Goal: Transaction & Acquisition: Download file/media

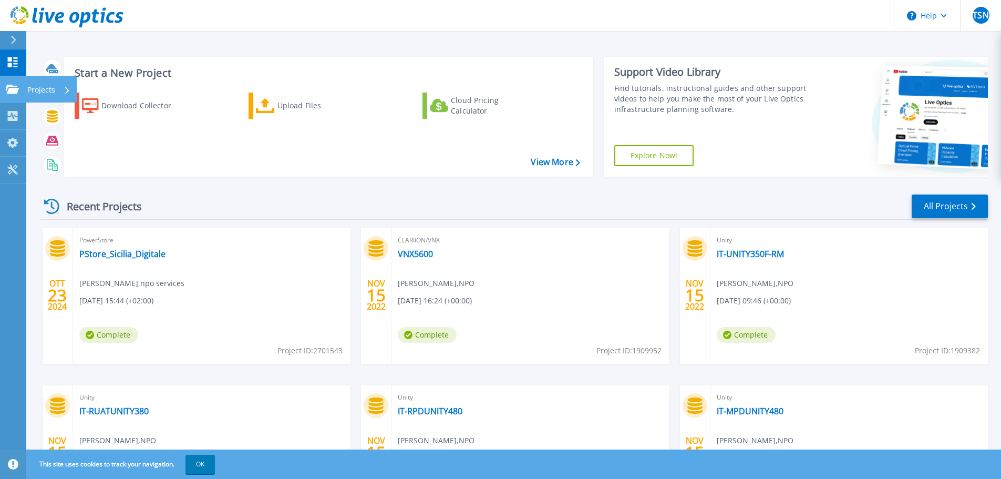
click at [34, 85] on p "Projects" at bounding box center [41, 89] width 28 height 27
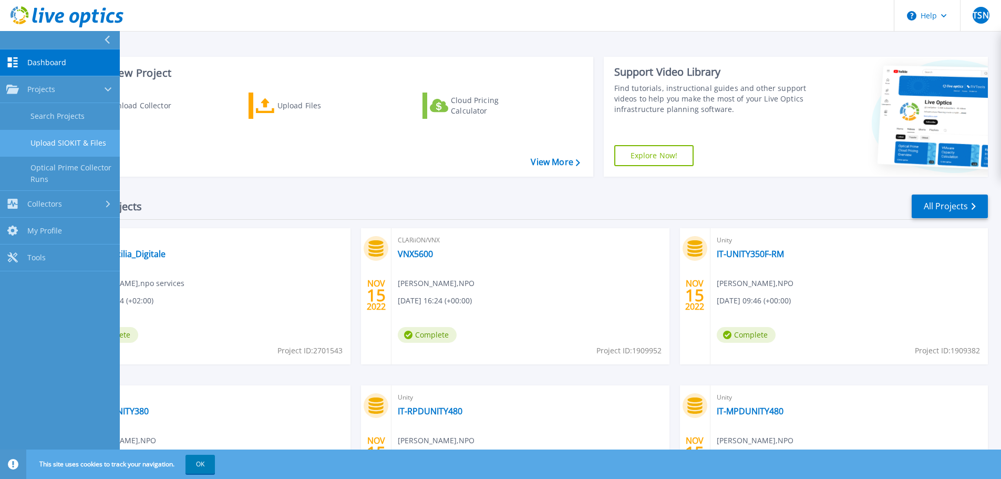
click at [53, 143] on link "Upload SIOKIT & Files" at bounding box center [60, 143] width 120 height 27
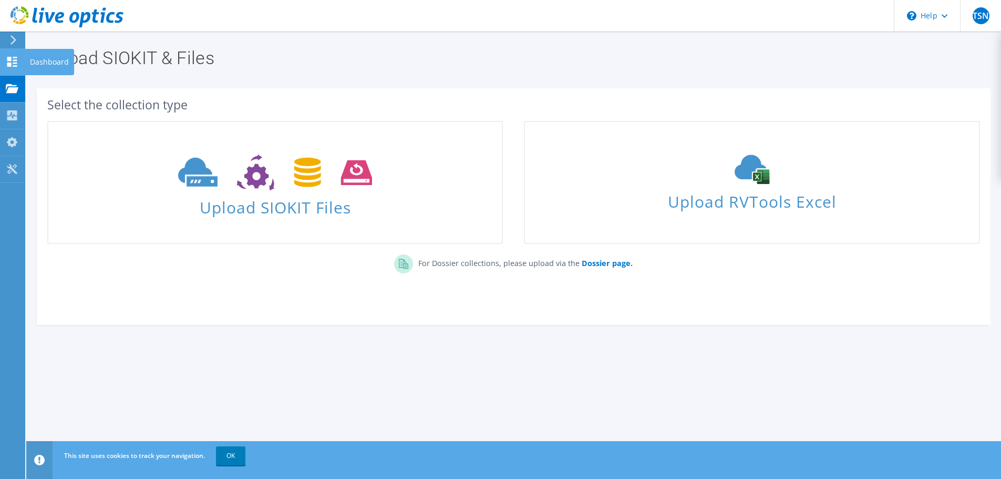
click at [8, 64] on use at bounding box center [12, 62] width 10 height 10
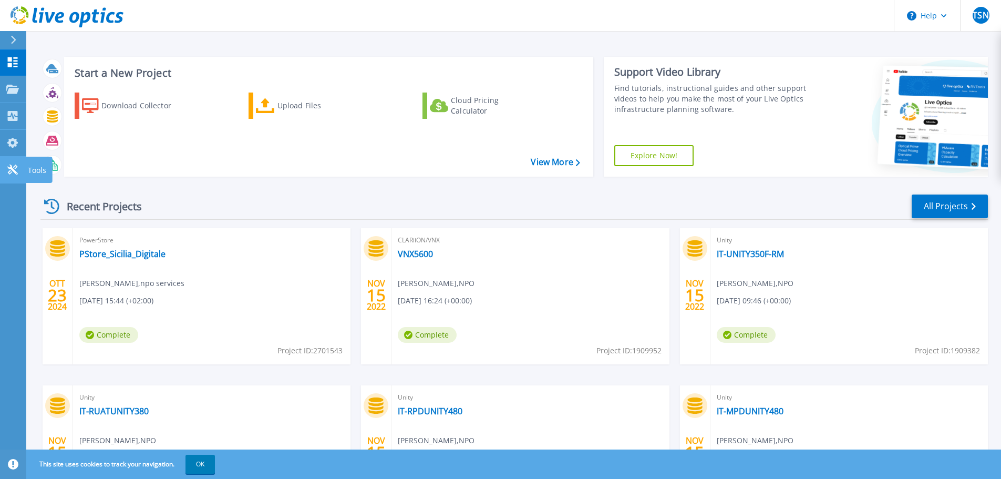
click at [11, 166] on icon at bounding box center [12, 170] width 10 height 10
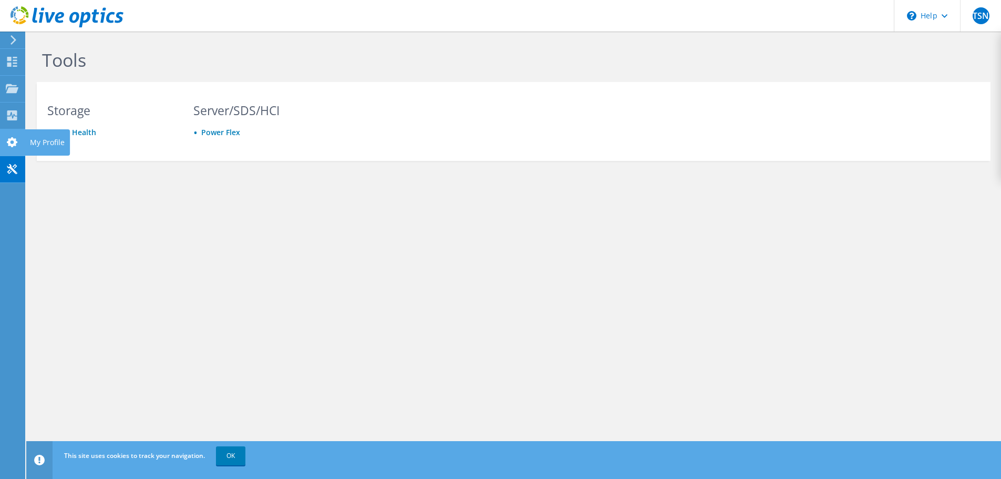
click at [14, 140] on use at bounding box center [12, 142] width 11 height 10
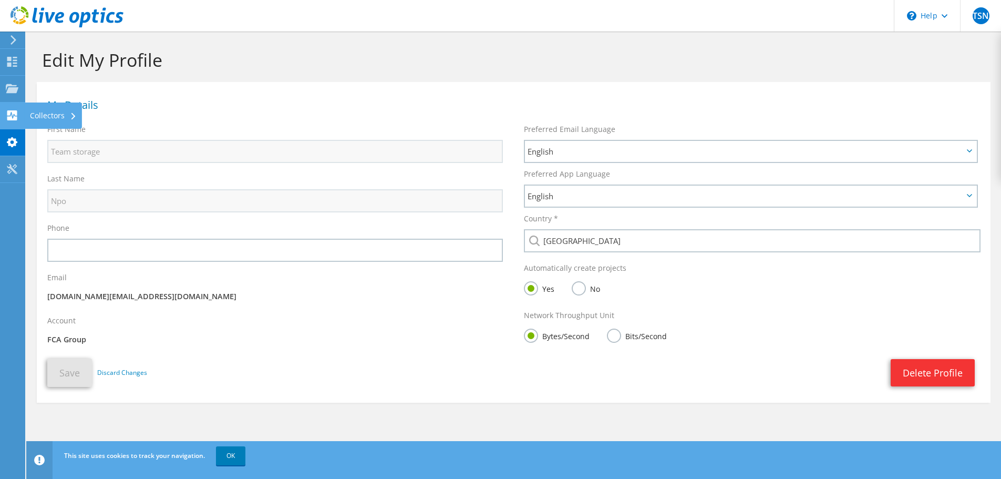
click at [6, 115] on icon at bounding box center [12, 115] width 13 height 10
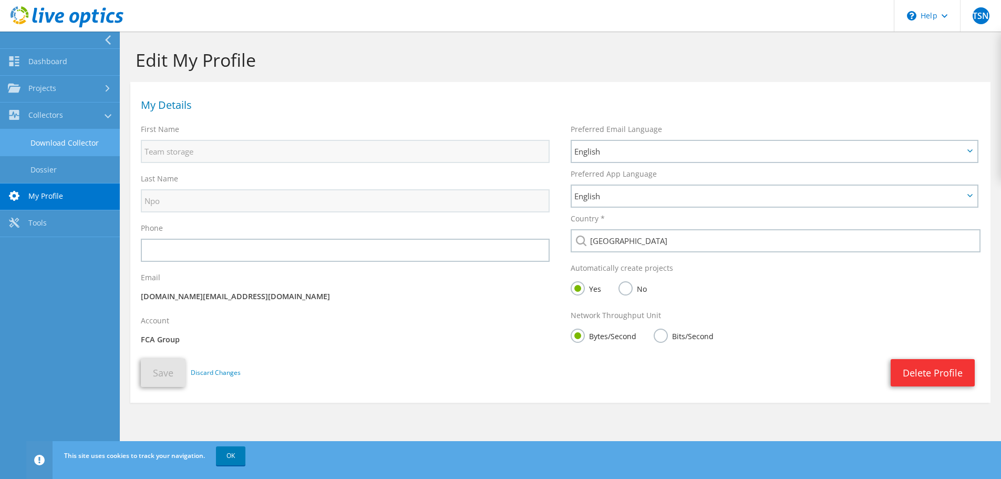
click at [74, 142] on link "Download Collector" at bounding box center [60, 142] width 120 height 27
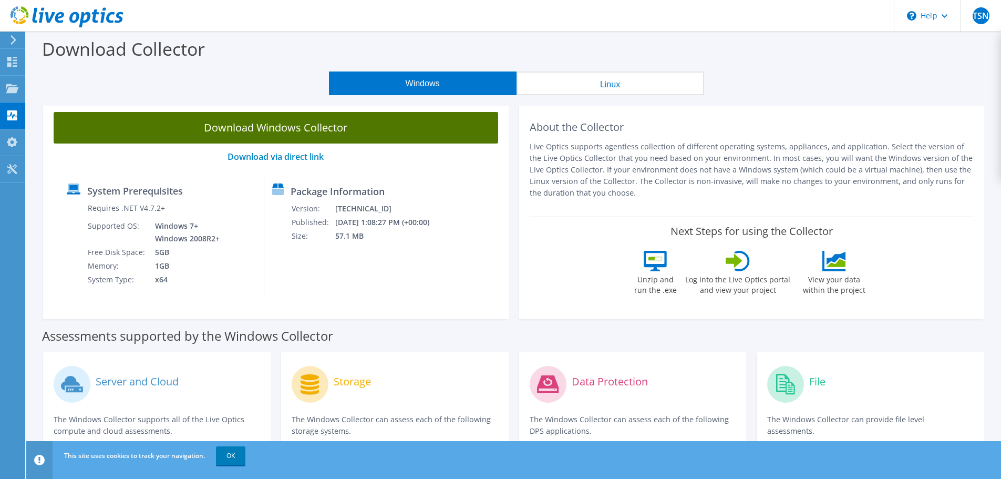
click at [333, 135] on link "Download Windows Collector" at bounding box center [276, 128] width 445 height 32
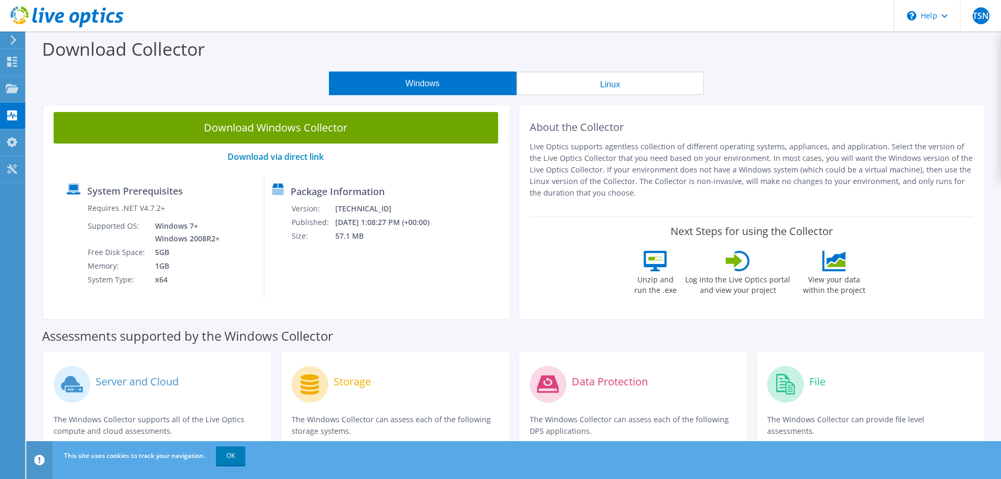
click at [915, 77] on div "Windows Linux" at bounding box center [516, 83] width 959 height 24
